Goal: Task Accomplishment & Management: Use online tool/utility

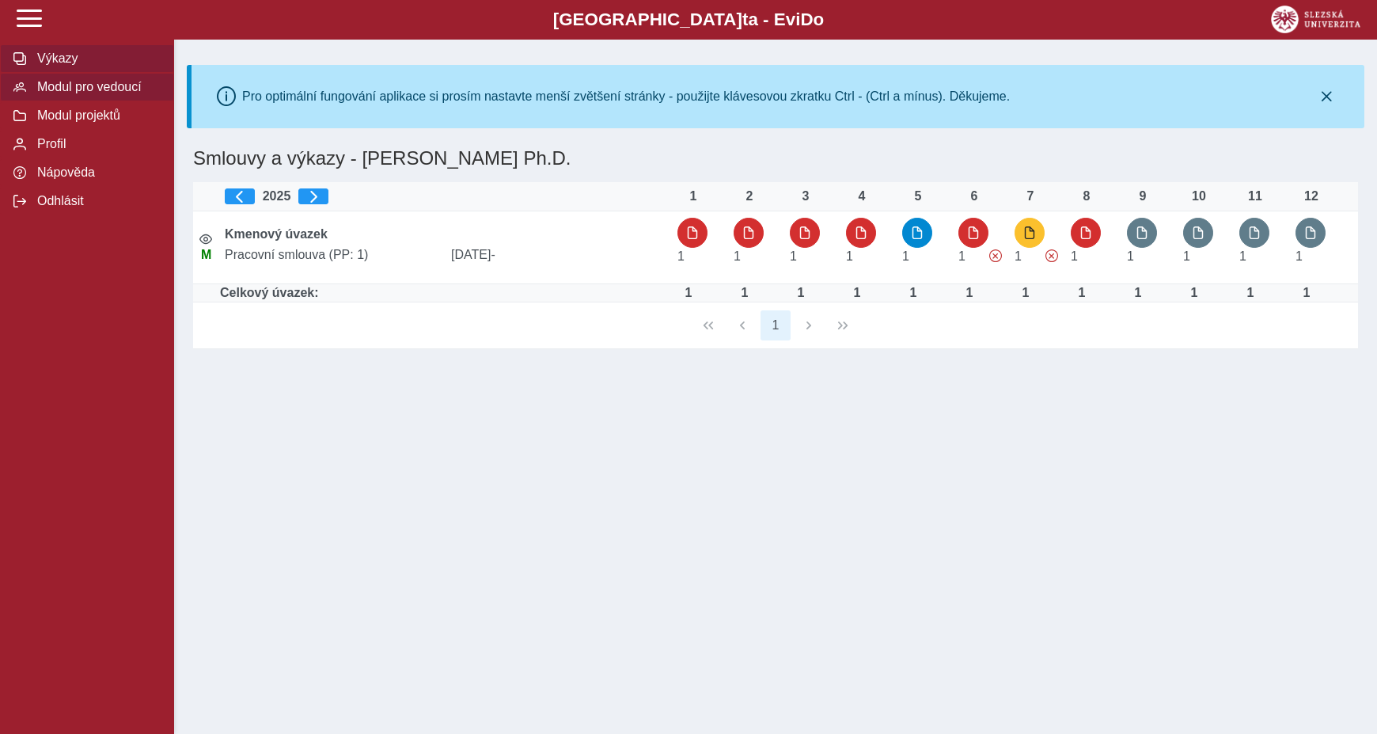
click at [110, 97] on button "Modul pro vedoucí" at bounding box center [87, 87] width 174 height 28
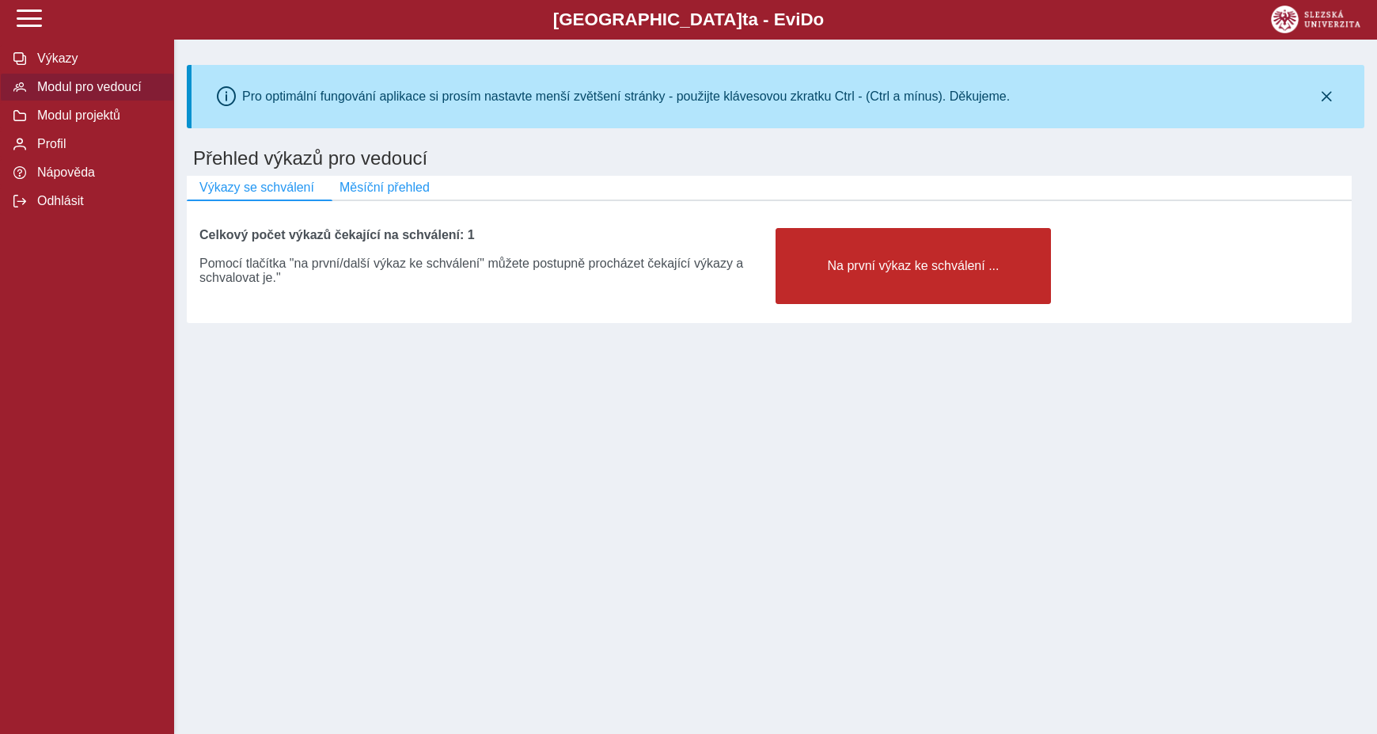
click at [932, 243] on button "Na první výkaz ke schválení ..." at bounding box center [913, 266] width 275 height 76
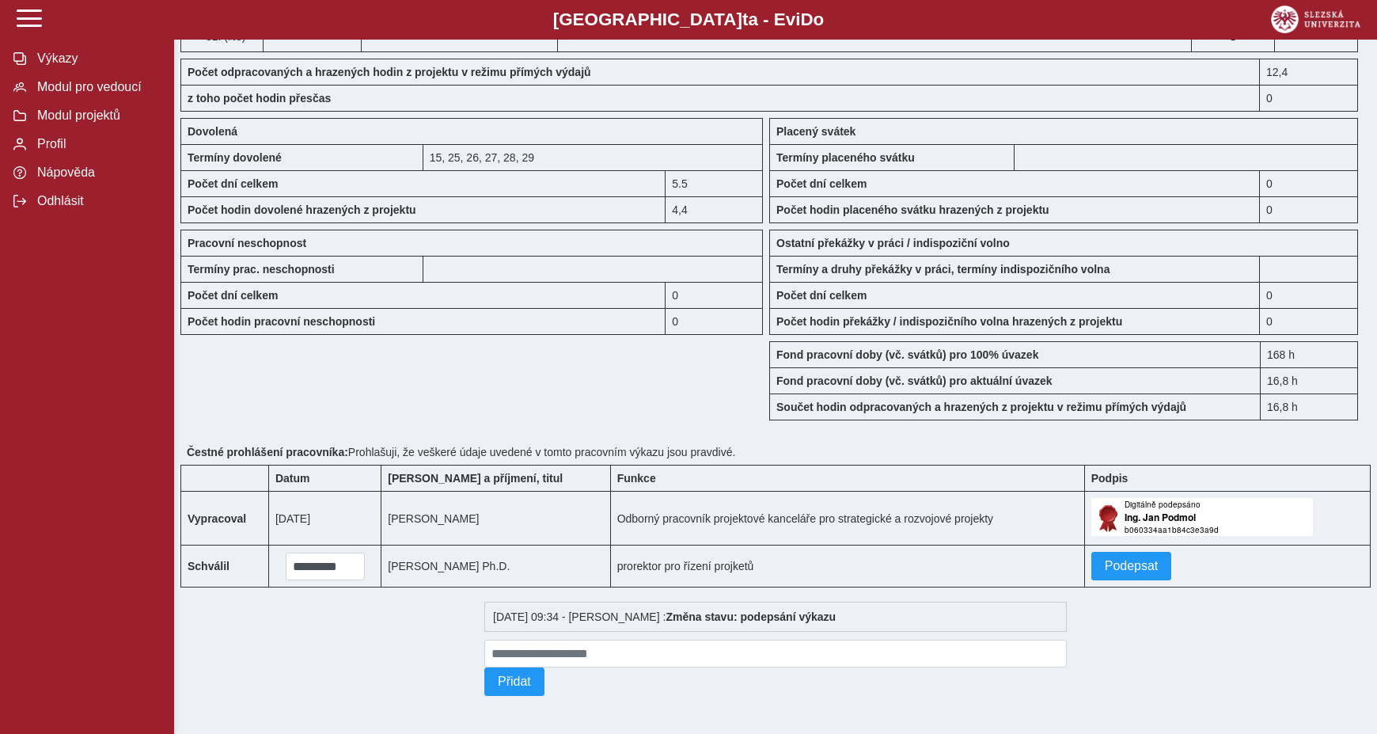
scroll to position [1380, 0]
click at [1106, 559] on span "Podepsat" at bounding box center [1132, 566] width 54 height 14
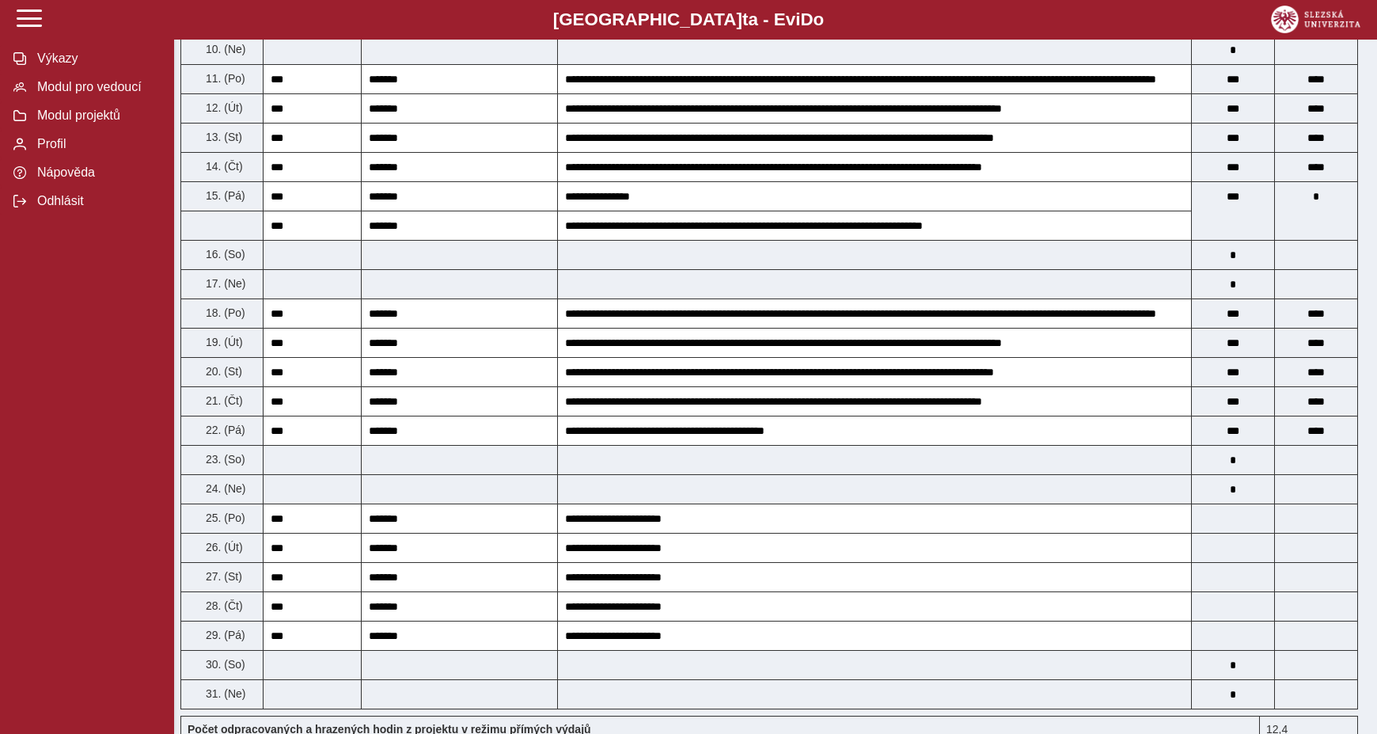
scroll to position [560, 0]
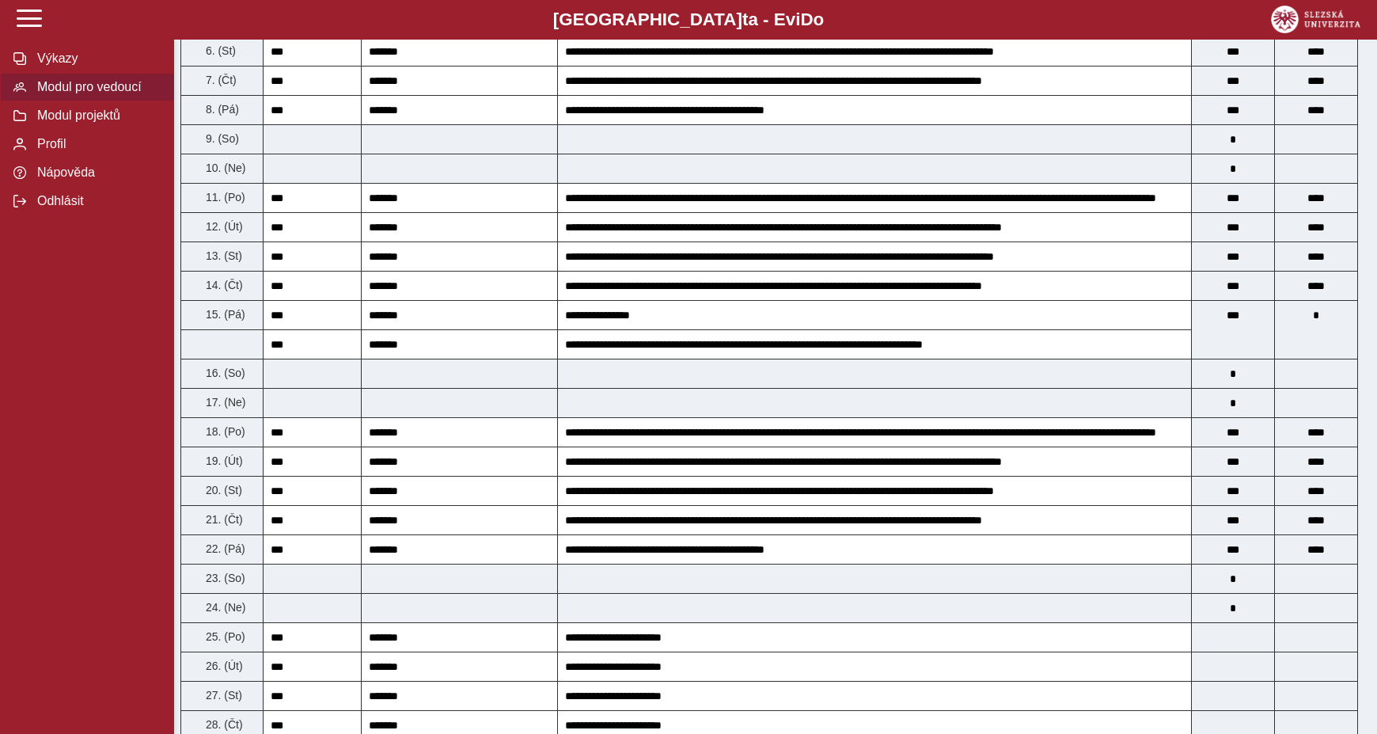
click at [92, 89] on span "Modul pro vedoucí" at bounding box center [96, 87] width 128 height 14
